Goal: Find specific page/section: Find specific page/section

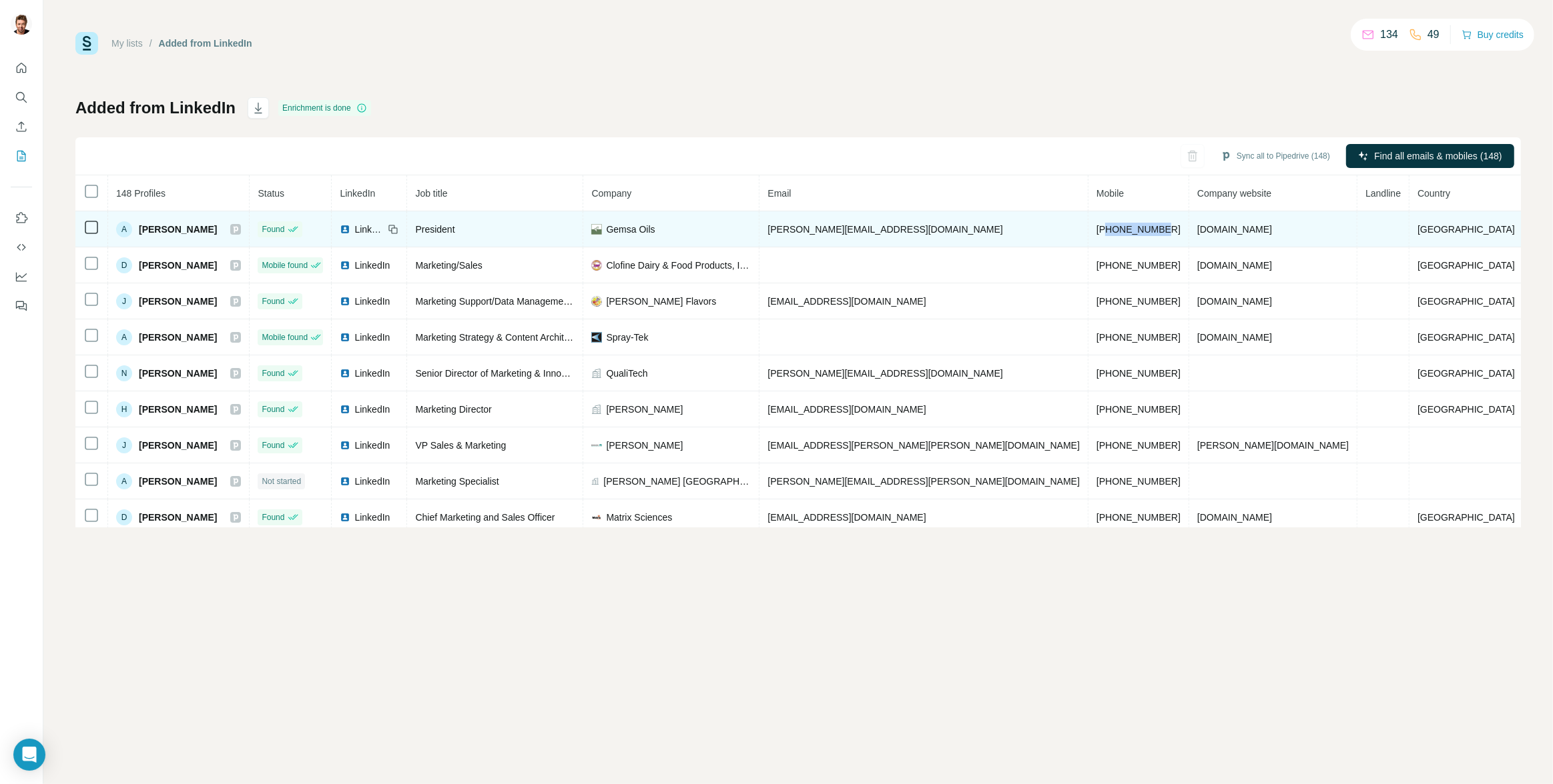
drag, startPoint x: 1139, startPoint y: 226, endPoint x: 1096, endPoint y: 231, distance: 43.3
click at [1096, 231] on td "[PHONE_NUMBER]" at bounding box center [1138, 229] width 101 height 36
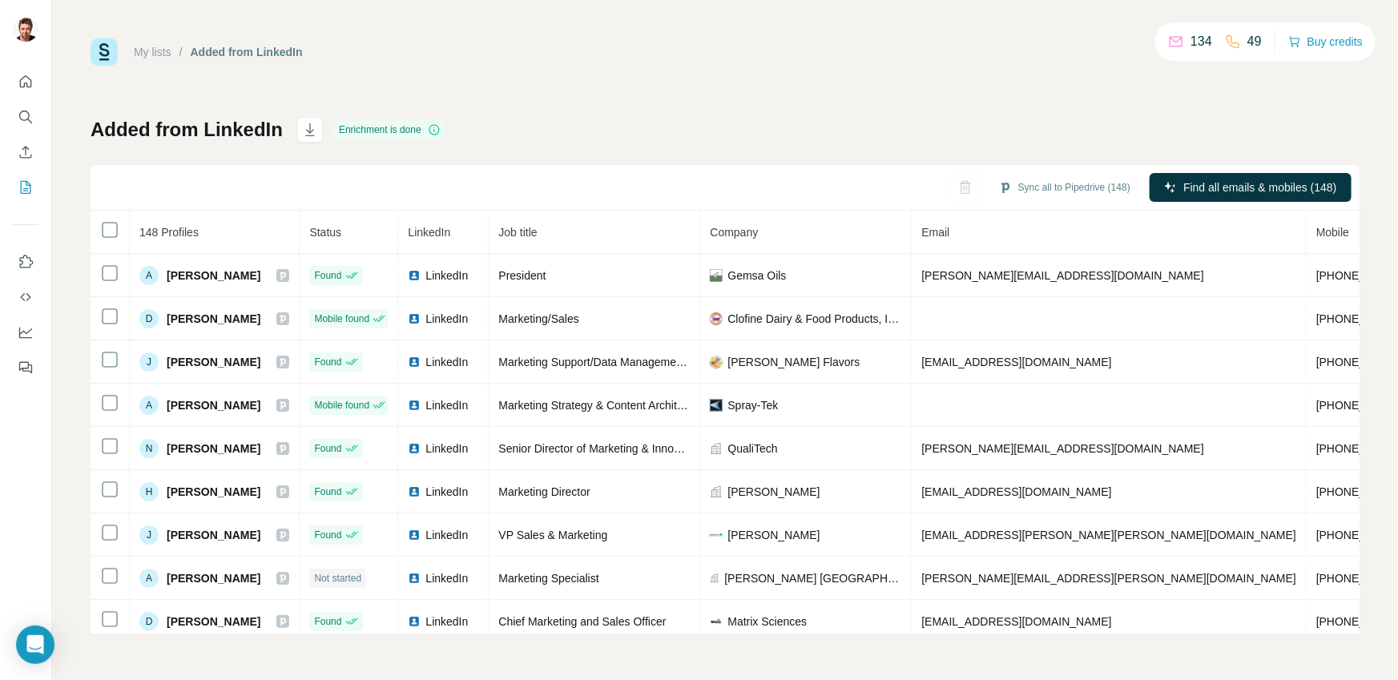
click at [795, 119] on div "Added from LinkedIn Enrichment is done Sync all to Pipedrive (148) Find all ema…" at bounding box center [725, 375] width 1269 height 517
